Goal: Transaction & Acquisition: Purchase product/service

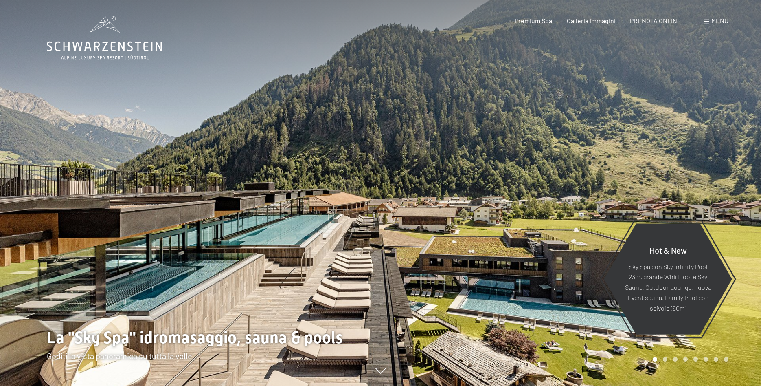
click at [725, 20] on span "Menu" at bounding box center [719, 21] width 17 height 8
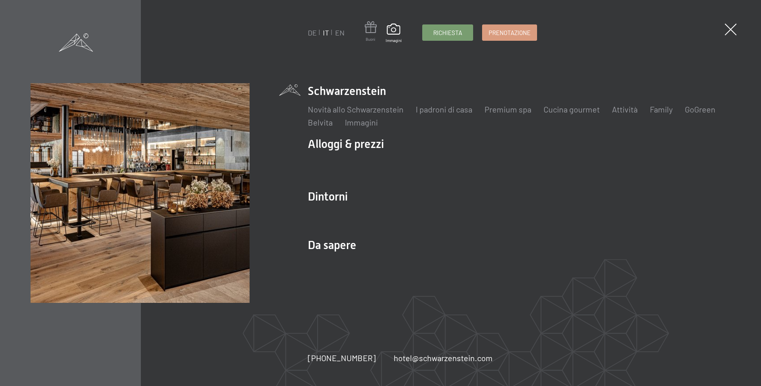
click at [375, 33] on span at bounding box center [371, 28] width 12 height 15
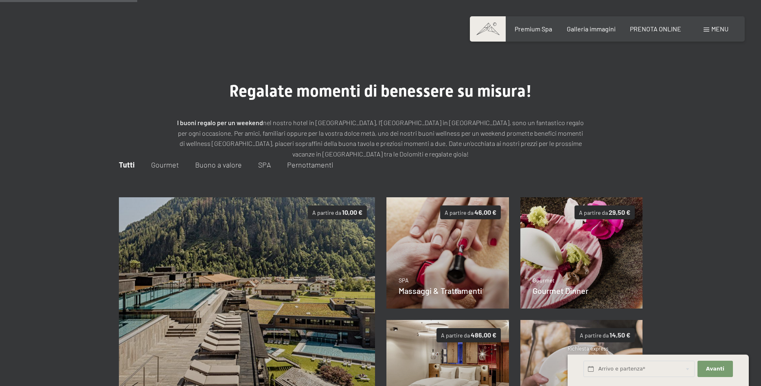
scroll to position [118, 0]
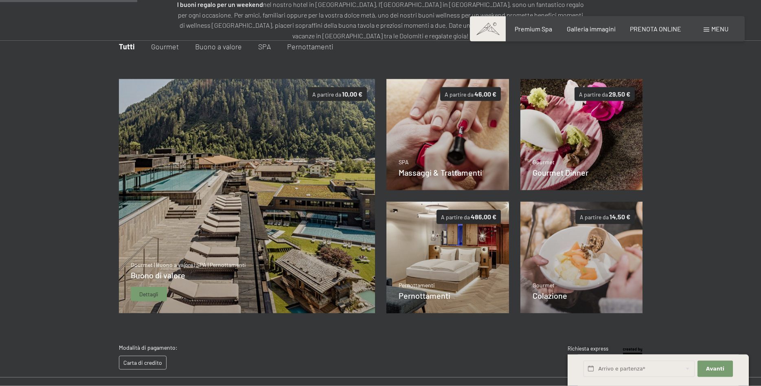
click at [153, 292] on span "Dettagli" at bounding box center [148, 294] width 19 height 8
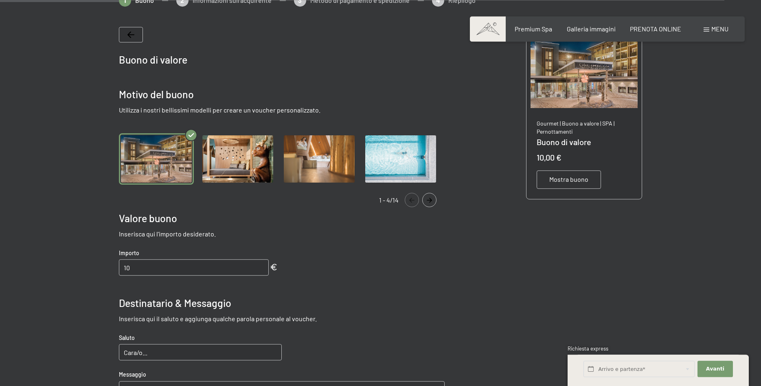
scroll to position [201, 0]
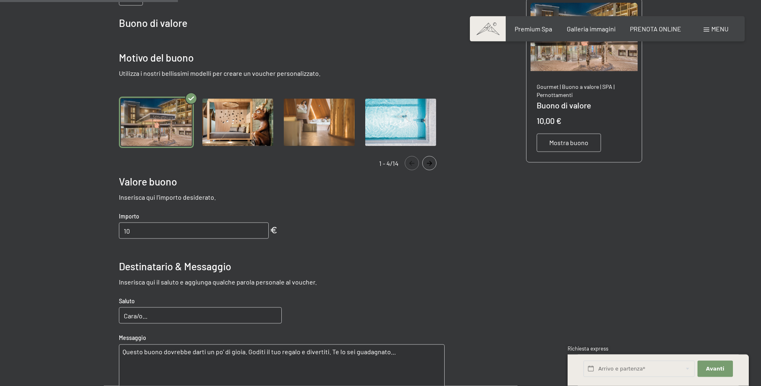
click at [430, 168] on button "Navigate to next slide" at bounding box center [429, 163] width 14 height 14
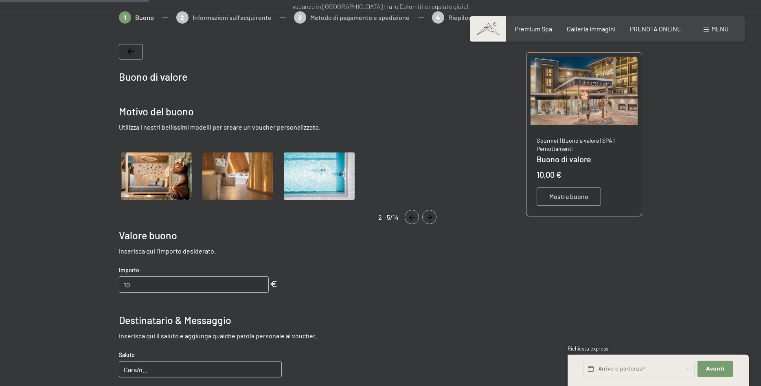
scroll to position [77, 0]
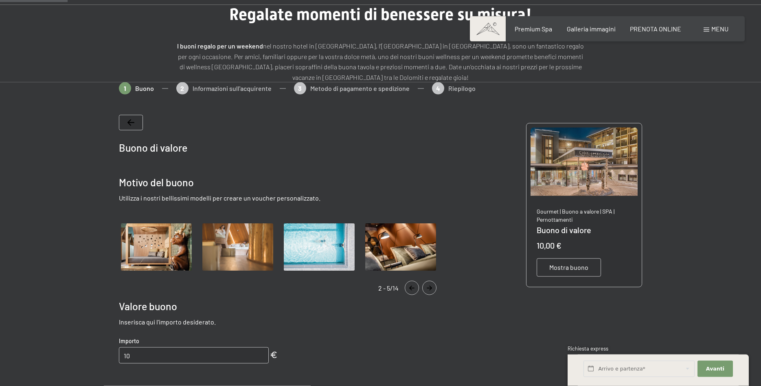
click at [432, 287] on icon "Navigate to next slide" at bounding box center [429, 287] width 13 height 5
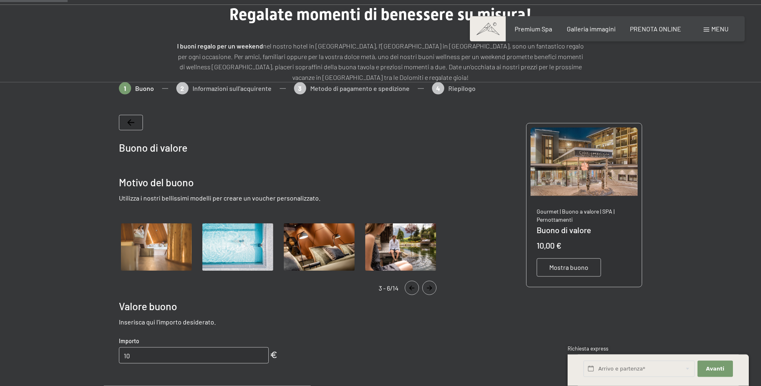
click at [432, 287] on icon "Navigate to next slide" at bounding box center [429, 287] width 13 height 5
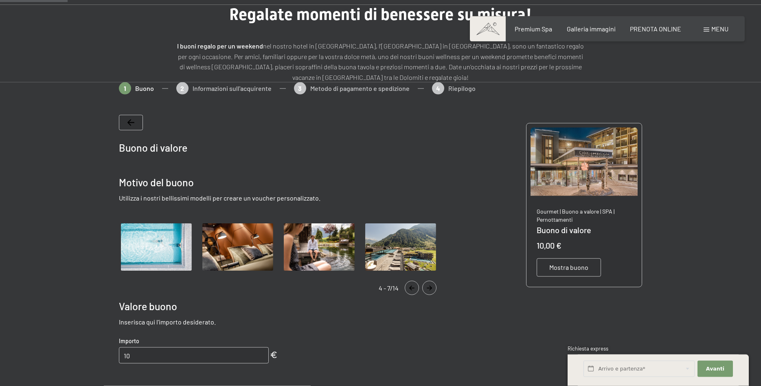
click at [432, 287] on icon "Navigate to next slide" at bounding box center [429, 287] width 13 height 5
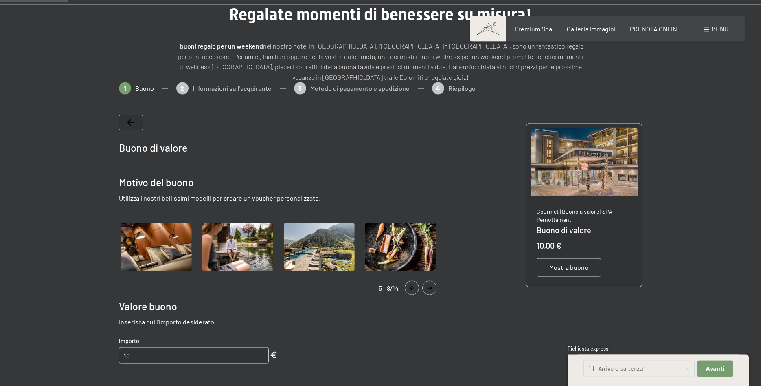
click at [432, 287] on icon "Navigate to next slide" at bounding box center [429, 287] width 13 height 5
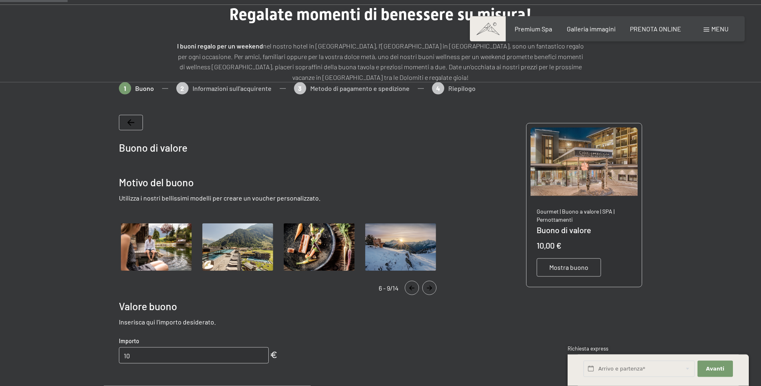
click at [432, 287] on icon "Navigate to next slide" at bounding box center [429, 287] width 13 height 5
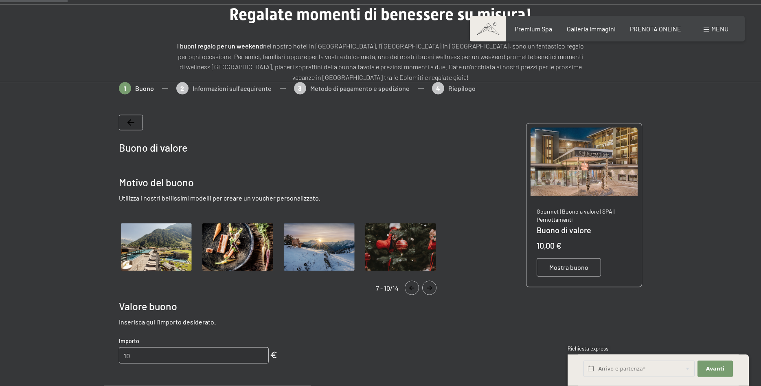
click at [432, 287] on icon "Navigate to next slide" at bounding box center [429, 287] width 13 height 5
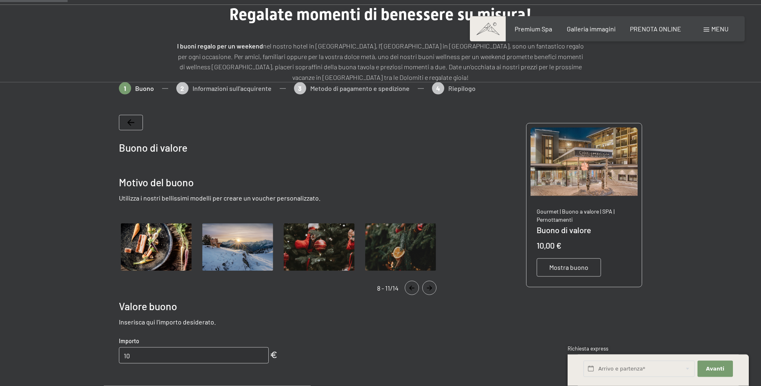
click at [432, 287] on icon "Navigate to next slide" at bounding box center [429, 287] width 13 height 5
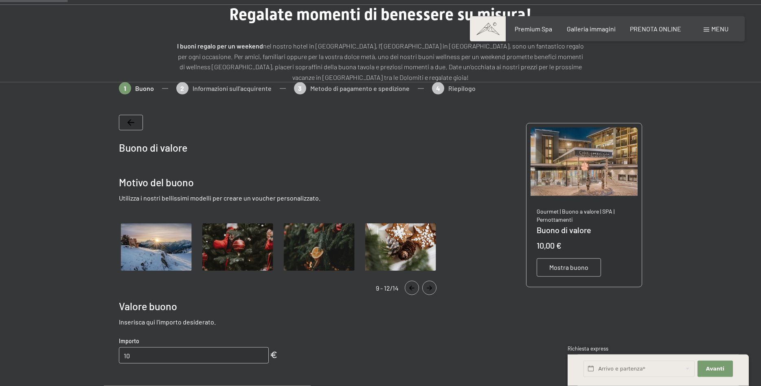
click at [432, 287] on icon "Navigate to next slide" at bounding box center [429, 287] width 13 height 5
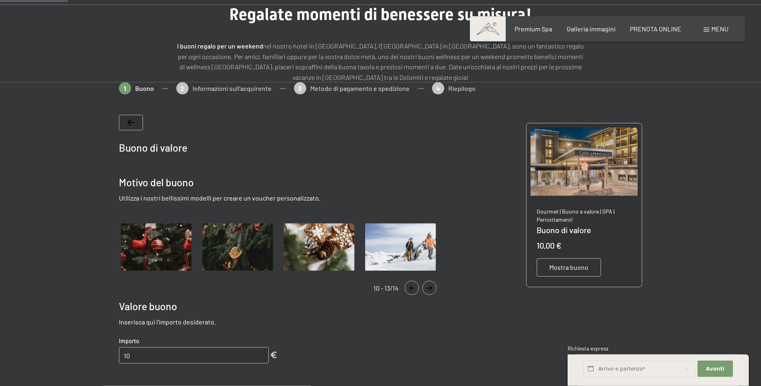
click at [432, 287] on icon "Navigate to next slide" at bounding box center [429, 287] width 13 height 5
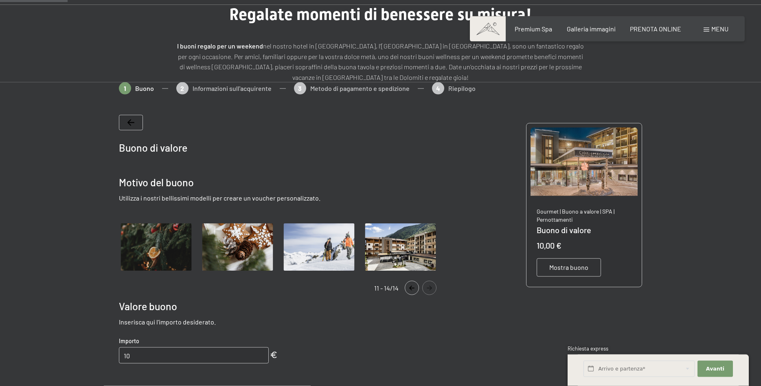
drag, startPoint x: 427, startPoint y: 297, endPoint x: 431, endPoint y: 294, distance: 4.6
click at [428, 297] on div "Buono di valore Motivo del buono Utilizza i nostri bellissimi modelli per crear…" at bounding box center [282, 353] width 326 height 476
click at [430, 290] on icon "Navigate to next slide" at bounding box center [429, 287] width 13 height 5
click at [428, 287] on icon "Navigate to next slide" at bounding box center [429, 287] width 5 height 5
click at [408, 296] on div "Buono di valore Motivo del buono Utilizza i nostri bellissimi modelli per crear…" at bounding box center [282, 353] width 326 height 476
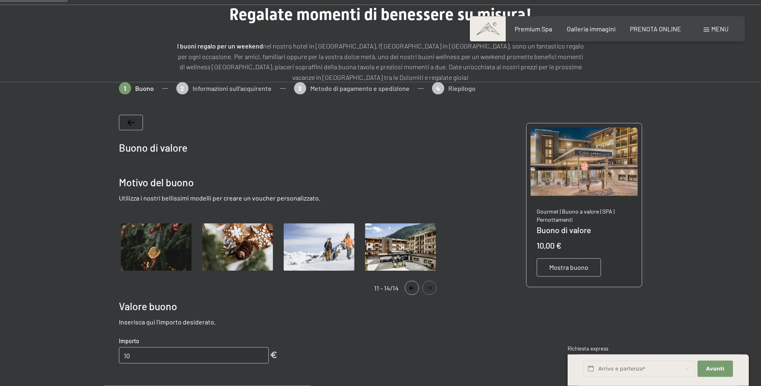
click at [413, 286] on icon "Navigate to previous slide" at bounding box center [411, 287] width 13 height 5
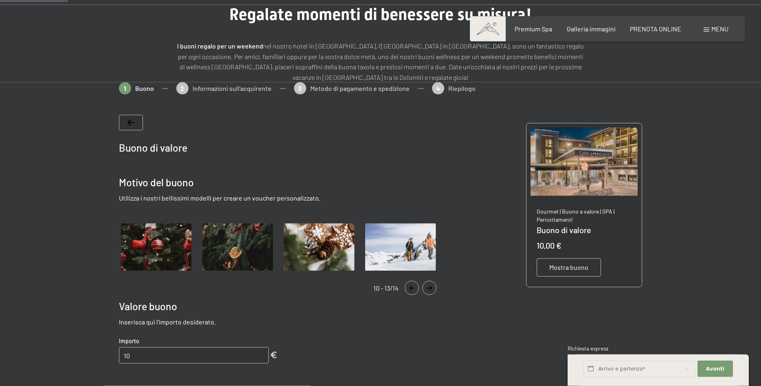
click at [413, 286] on icon "Navigate to previous slide" at bounding box center [411, 287] width 13 height 5
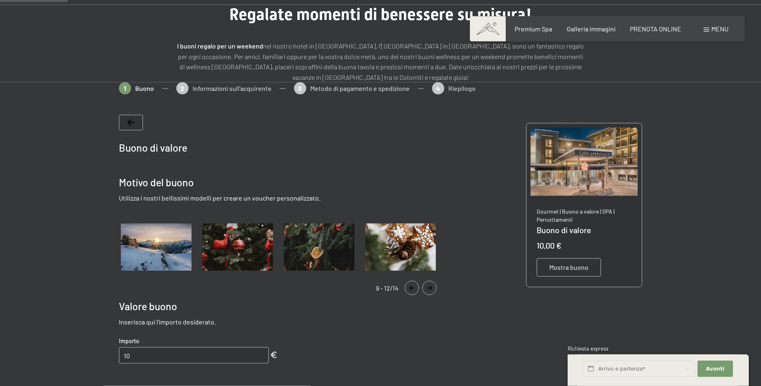
click at [413, 287] on icon "Navigate to previous slide" at bounding box center [411, 287] width 13 height 5
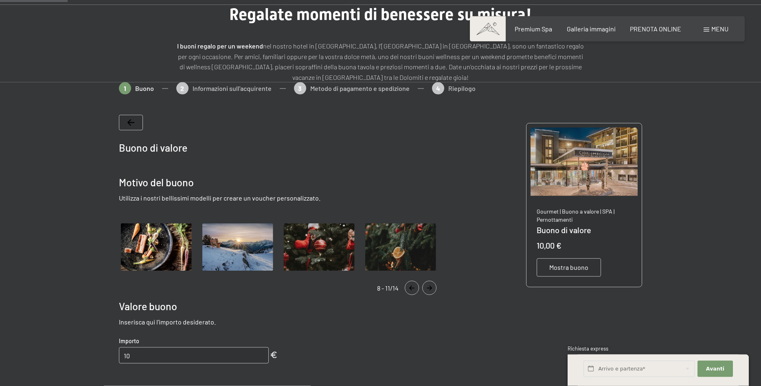
click at [413, 287] on icon "Navigate to previous slide" at bounding box center [411, 287] width 13 height 5
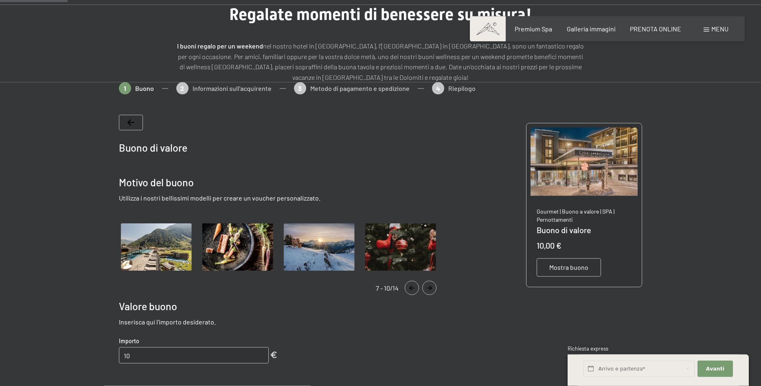
click at [413, 287] on icon "Navigate to previous slide" at bounding box center [411, 287] width 13 height 5
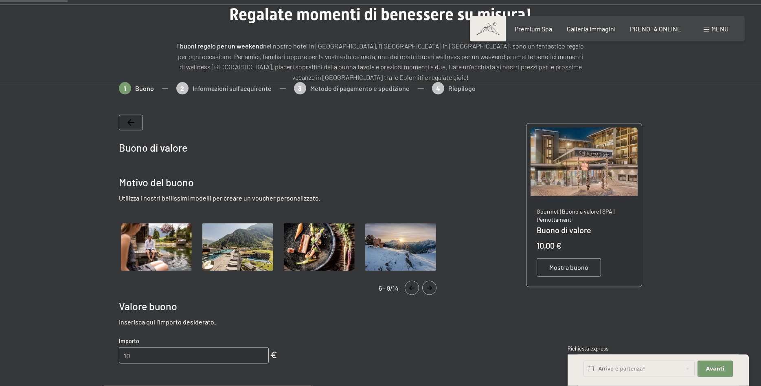
click at [412, 289] on icon "Navigate to previous slide" at bounding box center [411, 287] width 13 height 5
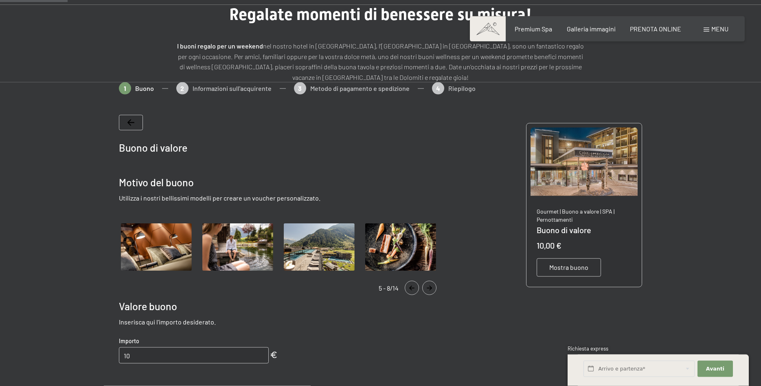
drag, startPoint x: 312, startPoint y: 239, endPoint x: 384, endPoint y: 271, distance: 78.4
click at [313, 239] on img "Gallery" at bounding box center [319, 247] width 75 height 52
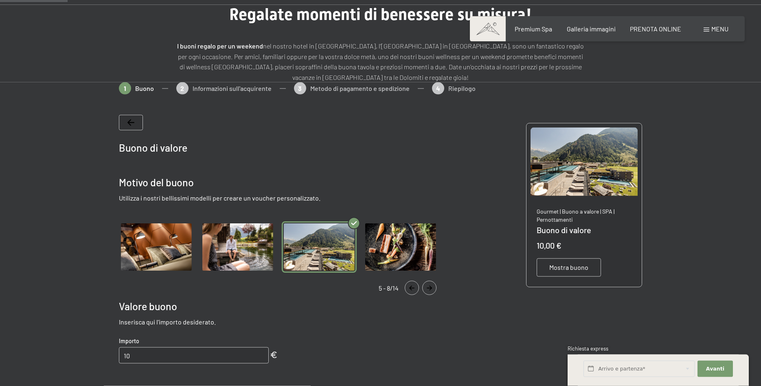
click at [172, 353] on input "10" at bounding box center [194, 355] width 150 height 16
type input "1000"
click at [392, 353] on div "Buono di valore Motivo del buono Utilizza i nostri bellissimi modelli per crear…" at bounding box center [282, 353] width 326 height 476
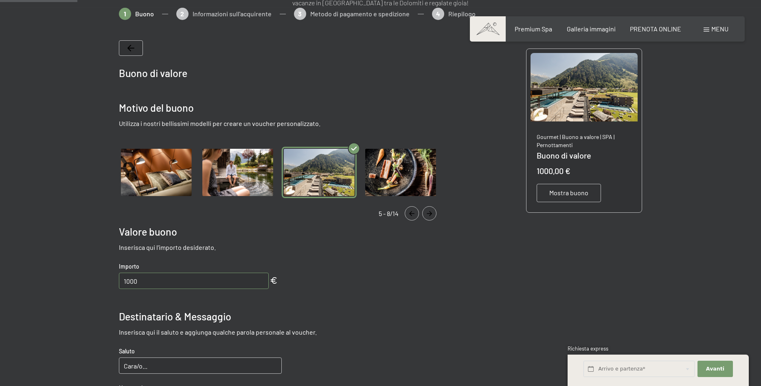
scroll to position [208, 0]
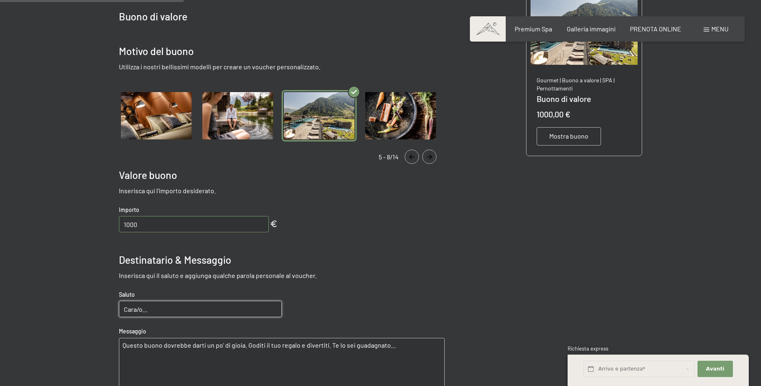
click at [162, 310] on input "Cara/o..." at bounding box center [200, 309] width 163 height 16
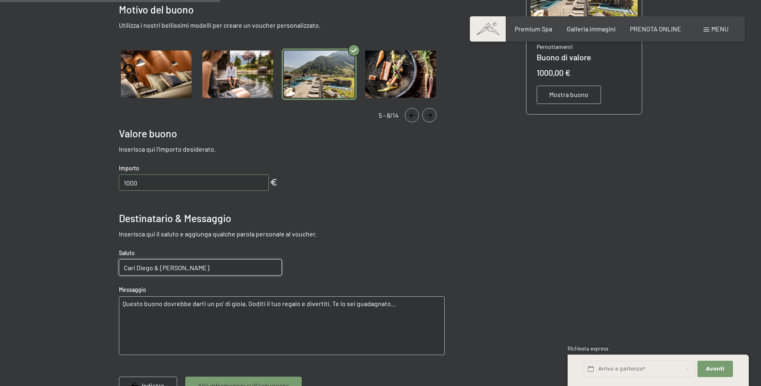
click at [155, 267] on input "Cari Diego & [PERSON_NAME]" at bounding box center [200, 267] width 163 height 16
type input "Cari [PERSON_NAME] e [PERSON_NAME]"
drag, startPoint x: 372, startPoint y: 299, endPoint x: 97, endPoint y: 292, distance: 275.8
click at [119, 296] on textarea "Questo buono dovrebbe darti un po' di gioia. Goditi il tuo regalo e divertiti. …" at bounding box center [282, 325] width 326 height 59
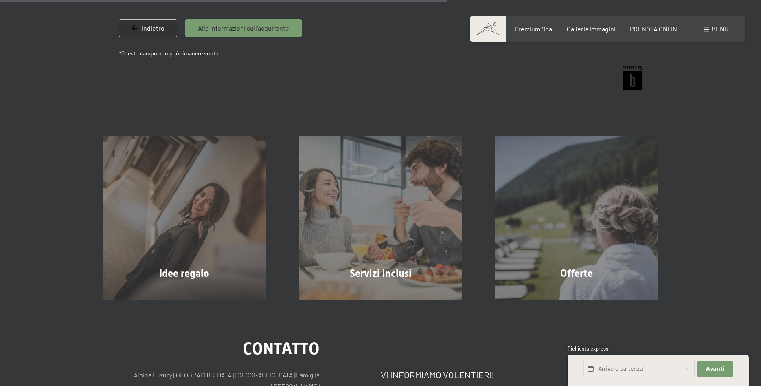
scroll to position [316, 0]
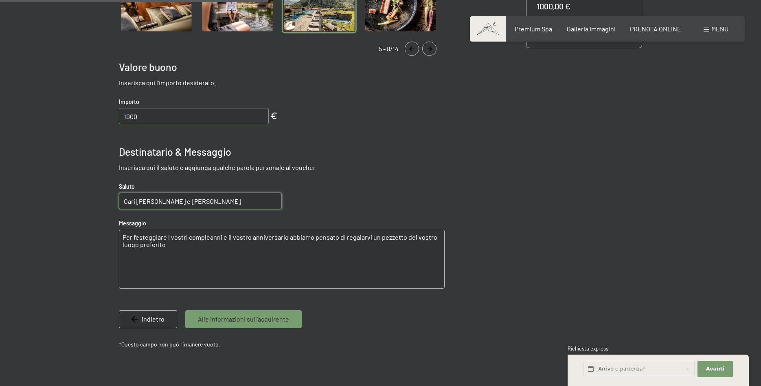
type textarea "Per festeggiare i vostri compleanni e il vostro anniversario abbiamo pensato di…"
click at [239, 321] on span "Alle informazioni sull'acquirente" at bounding box center [243, 318] width 91 height 9
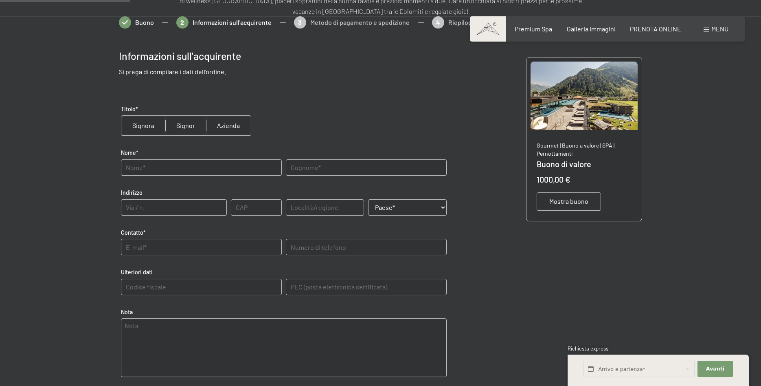
scroll to position [125, 0]
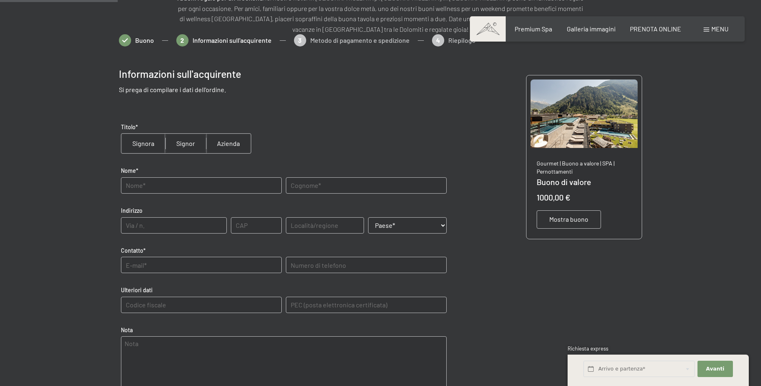
click at [191, 142] on input "radio" at bounding box center [185, 144] width 41 height 20
radio input "true"
click at [169, 186] on input "text" at bounding box center [201, 185] width 161 height 16
type input "diego"
type input "sartoretto"
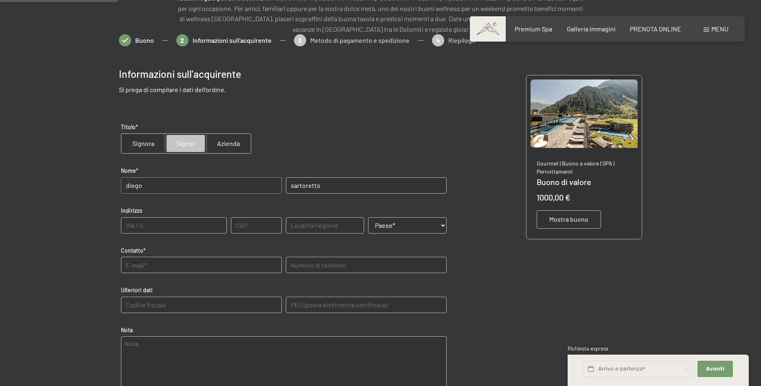
click at [173, 224] on input "text" at bounding box center [174, 225] width 106 height 16
type input "sentiero 17"
type input "31040"
type input "trevigna"
drag, startPoint x: 93, startPoint y: 177, endPoint x: 22, endPoint y: 164, distance: 72.1
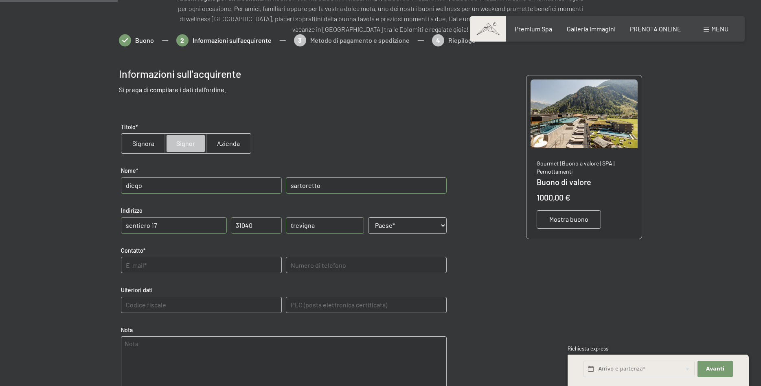
click at [121, 177] on input "diego" at bounding box center [201, 185] width 161 height 16
type input "DIEGO"
type input "SARTORETTO"
type input "SENTIERO 17"
drag, startPoint x: 336, startPoint y: 229, endPoint x: 156, endPoint y: 200, distance: 182.8
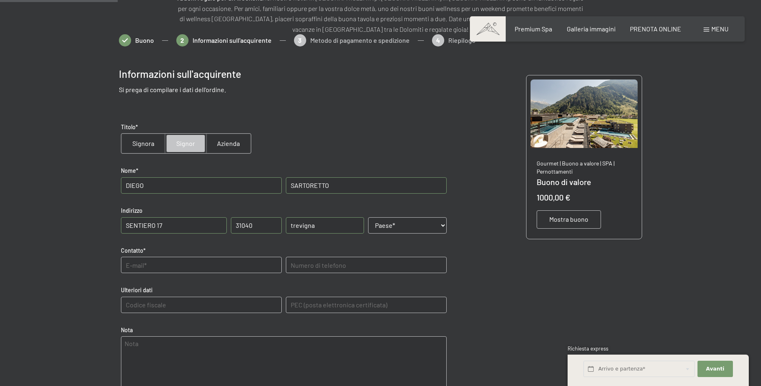
click at [286, 217] on input "trevigna" at bounding box center [325, 225] width 79 height 16
type input "[GEOGRAPHIC_DATA]"
click at [368, 217] on select "Paese* [GEOGRAPHIC_DATA] [GEOGRAPHIC_DATA][PERSON_NAME][GEOGRAPHIC_DATA] [GEOGR…" at bounding box center [407, 225] width 79 height 16
select select "ITA"
click option "[GEOGRAPHIC_DATA]" at bounding box center [0, 0] width 0 height 0
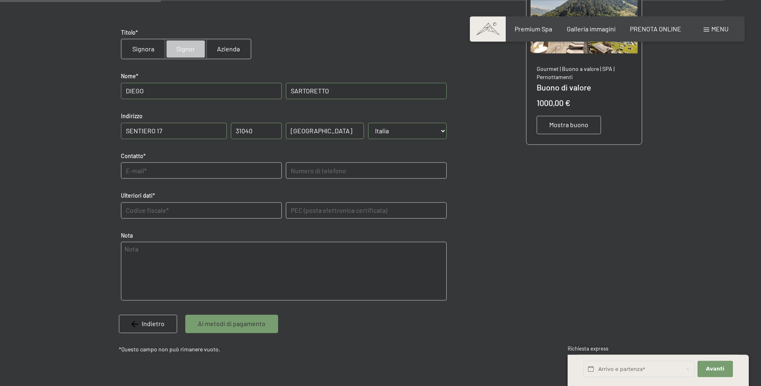
scroll to position [166, 0]
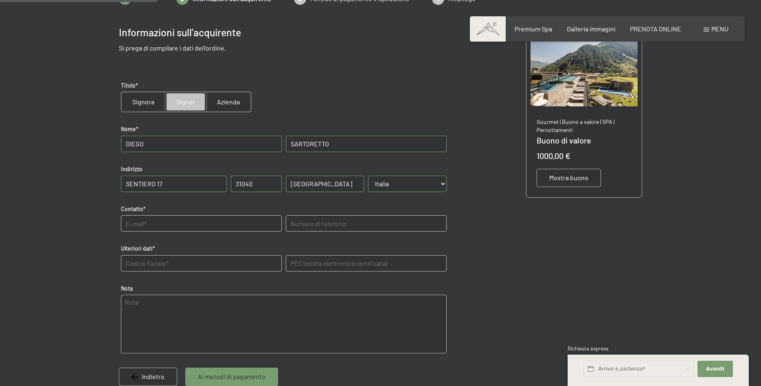
drag, startPoint x: 163, startPoint y: 141, endPoint x: 57, endPoint y: 131, distance: 106.4
click at [121, 136] on input "DIEGO" at bounding box center [201, 144] width 161 height 16
type input "[PERSON_NAME]"
click at [178, 222] on input "text" at bounding box center [201, 223] width 161 height 16
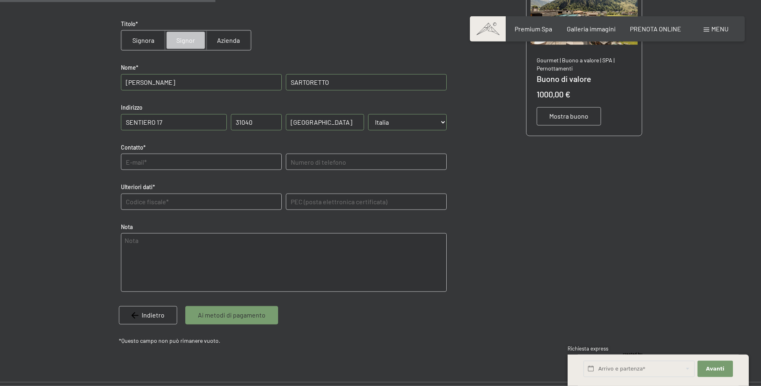
scroll to position [249, 0]
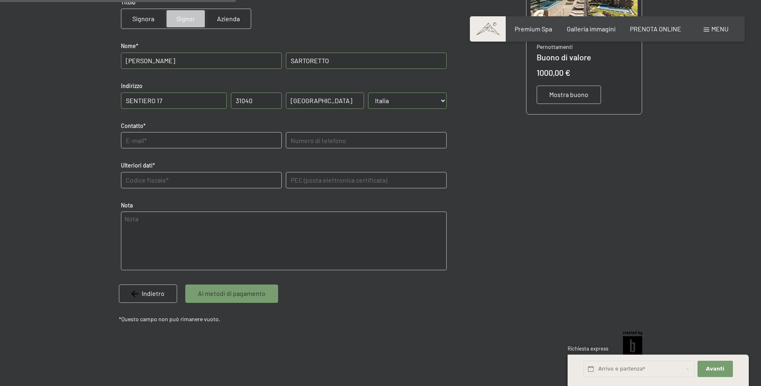
click at [143, 290] on span "Indietro" at bounding box center [153, 293] width 23 height 9
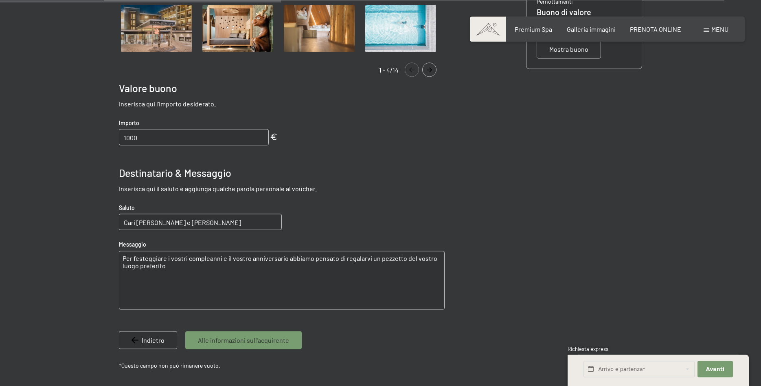
scroll to position [332, 0]
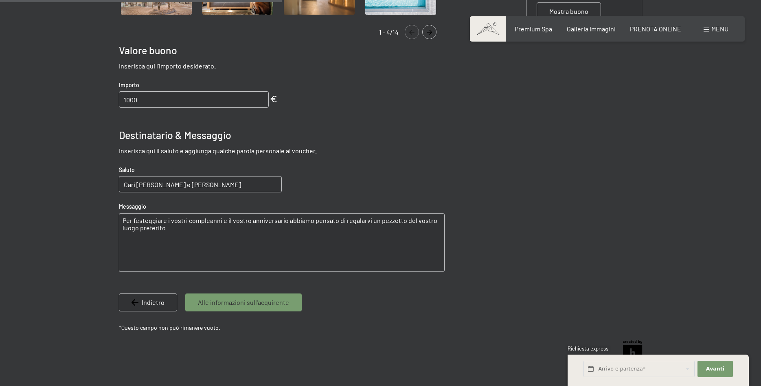
click at [265, 300] on span "Alle informazioni sull'acquirente" at bounding box center [243, 302] width 91 height 9
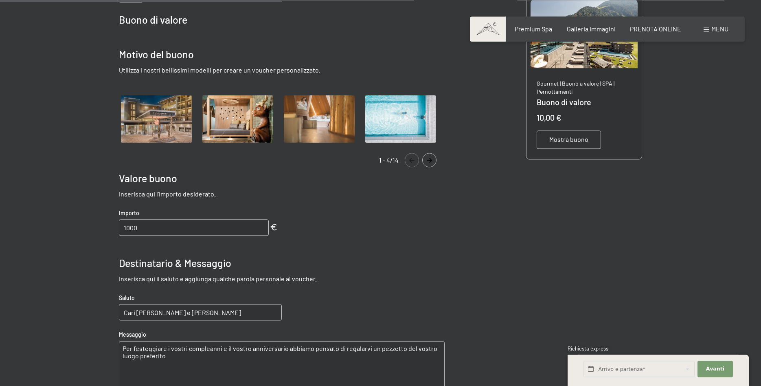
select select "ITA"
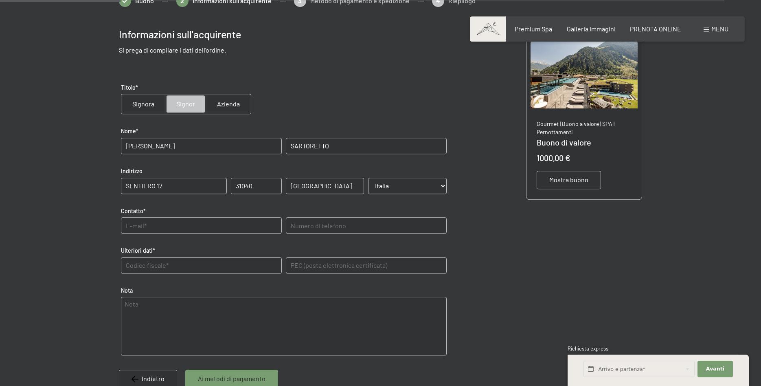
scroll to position [201, 0]
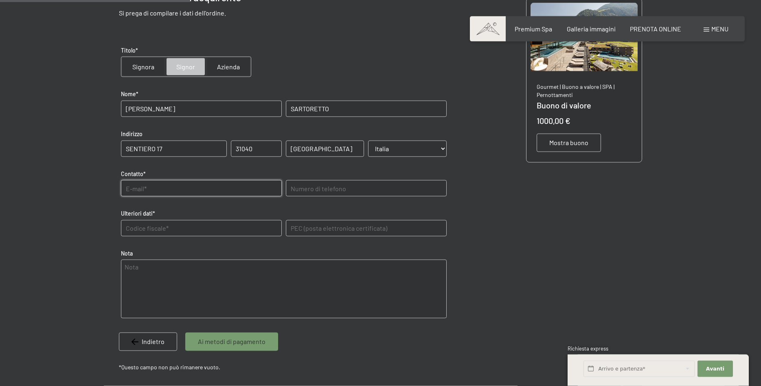
click at [186, 187] on input "text" at bounding box center [201, 188] width 161 height 16
type input "[EMAIL_ADDRESS][DOMAIN_NAME]"
click at [353, 184] on telefono "text" at bounding box center [366, 188] width 161 height 16
type telefono "3357616276"
click at [200, 228] on dati "text" at bounding box center [201, 228] width 161 height 16
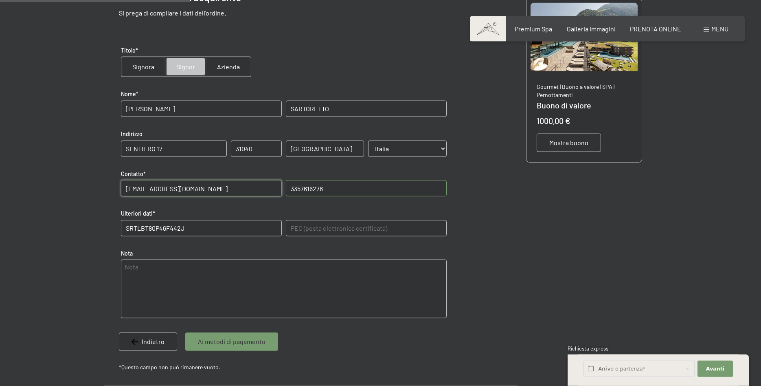
type dati "SRTLBT80P46F442J"
click at [218, 276] on textarea at bounding box center [284, 288] width 326 height 59
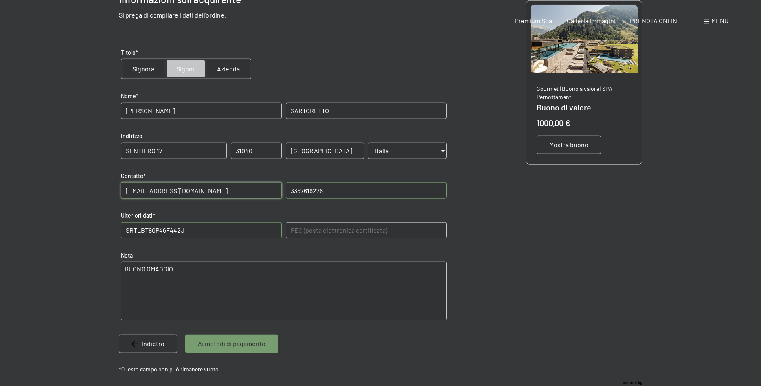
scroll to position [249, 0]
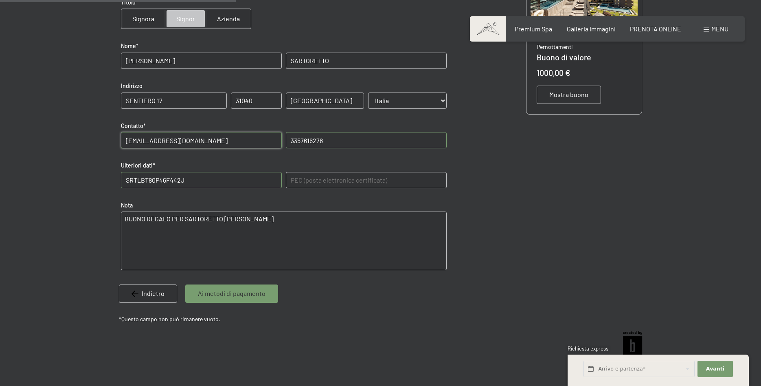
type textarea "BUONO REGALO PER SARTORETTO [PERSON_NAME]"
click at [249, 295] on span "Ai metodi di pagamento" at bounding box center [232, 293] width 68 height 9
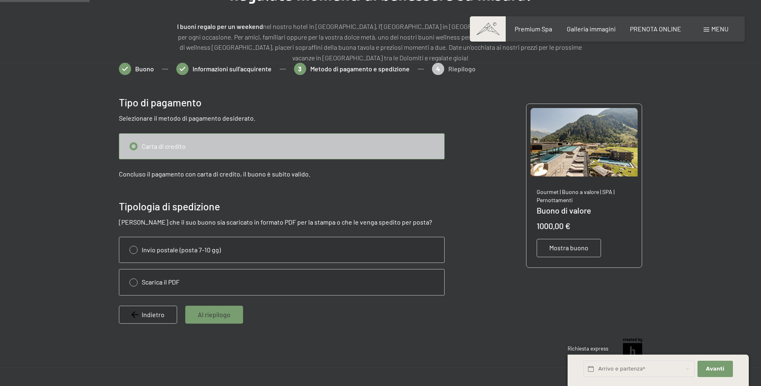
scroll to position [77, 0]
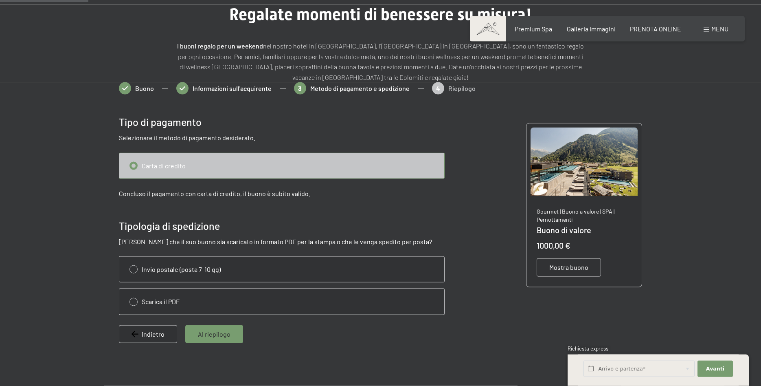
click at [133, 302] on input "radio" at bounding box center [281, 301] width 325 height 25
radio input "true"
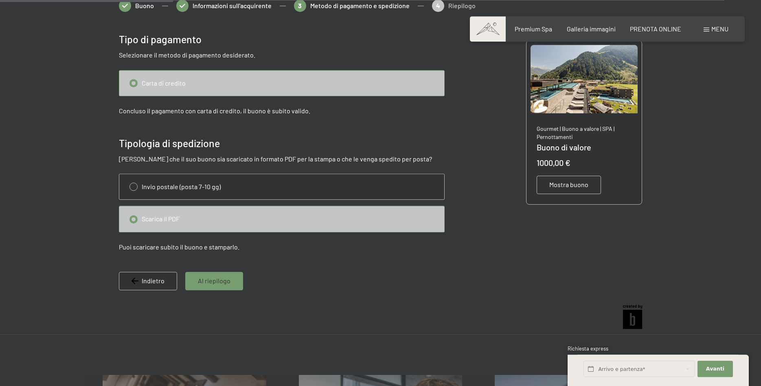
scroll to position [160, 0]
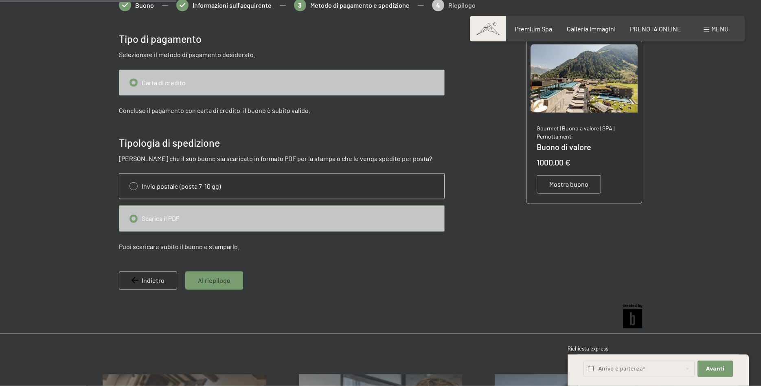
click at [215, 281] on span "Al riepilogo" at bounding box center [214, 280] width 33 height 9
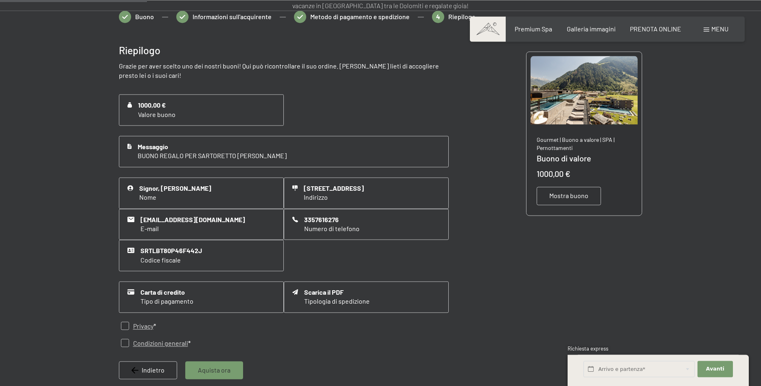
scroll to position [201, 0]
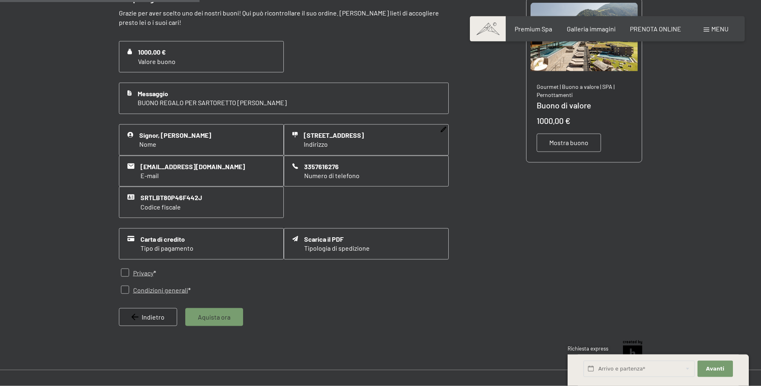
click at [444, 129] on icon at bounding box center [444, 130] width 6 height 6
select select "ITA"
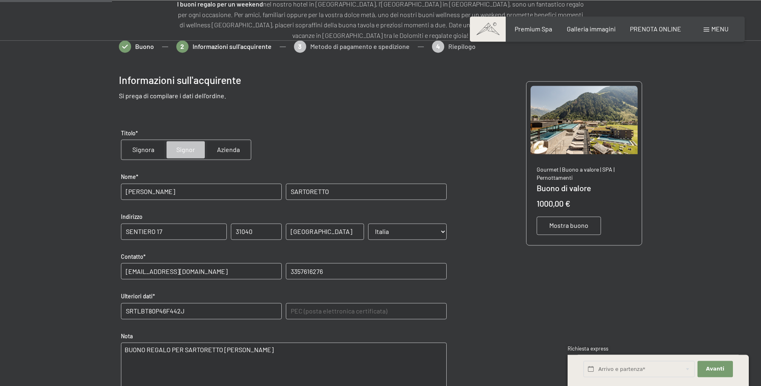
scroll to position [118, 0]
click at [176, 229] on input "SENTIERO 17" at bounding box center [174, 232] width 106 height 16
type input "SENTIERO 15L"
click at [492, 305] on div "Informazioni sull'acquirente Si prega di compilare i dati dell'ordine. Titolo* …" at bounding box center [381, 259] width 524 height 397
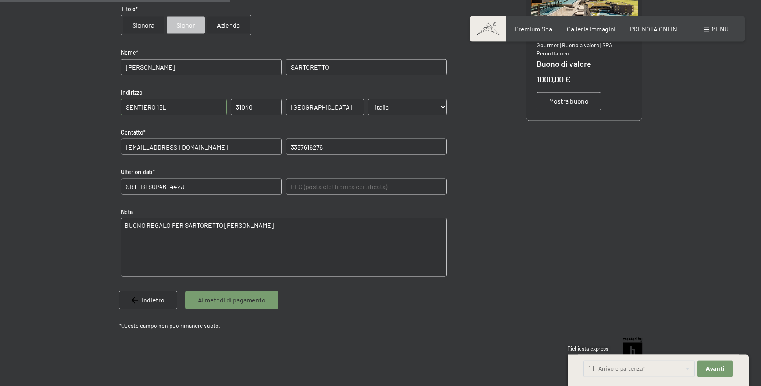
click at [235, 300] on span "Ai metodi di pagamento" at bounding box center [232, 299] width 68 height 9
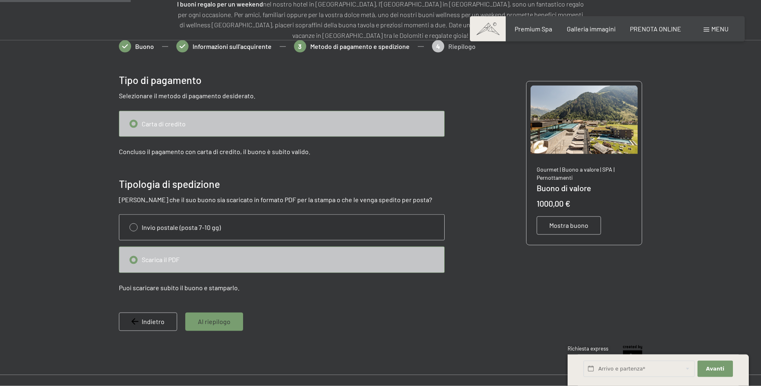
scroll to position [118, 0]
click at [226, 319] on span "Al riepilogo" at bounding box center [214, 321] width 33 height 9
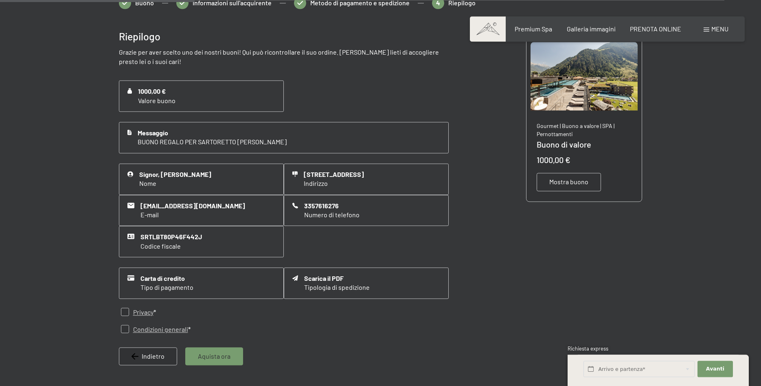
scroll to position [201, 0]
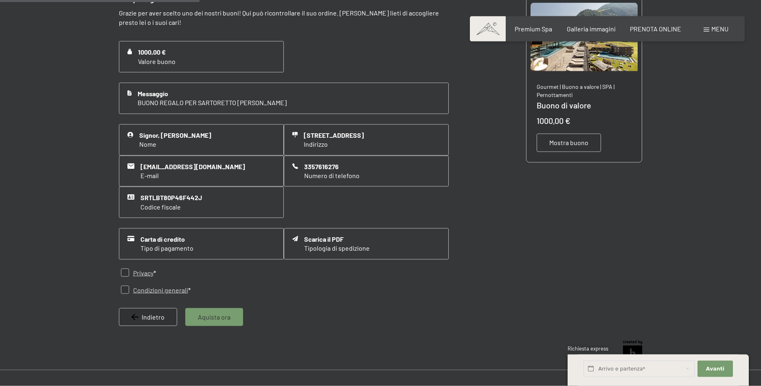
click at [123, 273] on input "checkbox" at bounding box center [125, 272] width 8 height 8
checkbox input "true"
click at [124, 286] on input "checkbox" at bounding box center [125, 289] width 8 height 8
checkbox input "true"
click at [208, 316] on span "Aquista ora" at bounding box center [214, 316] width 33 height 9
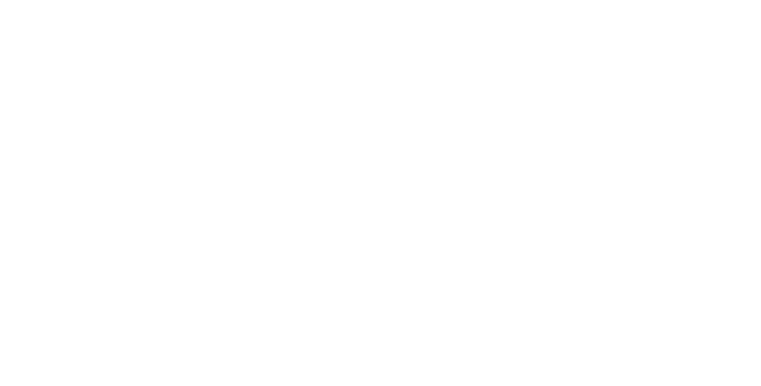
scroll to position [0, 0]
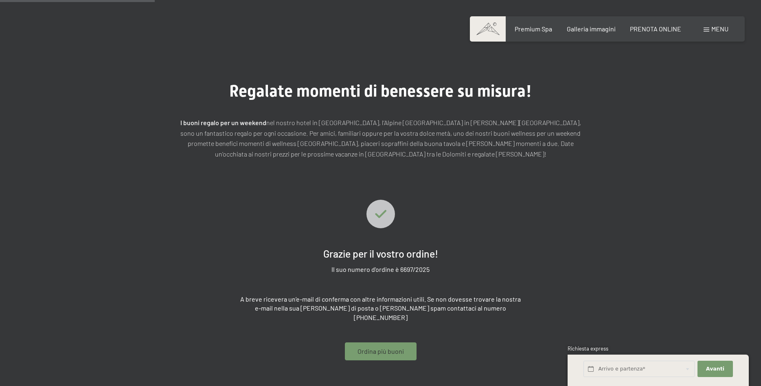
scroll to position [118, 0]
